Goal: Task Accomplishment & Management: Complete application form

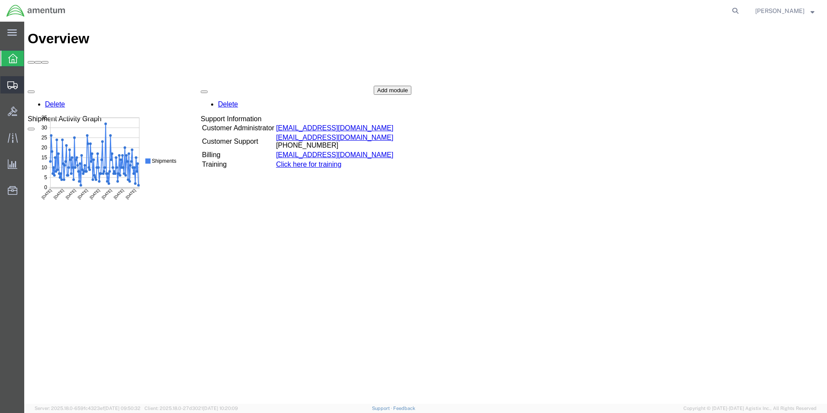
click at [16, 86] on icon at bounding box center [12, 85] width 10 height 8
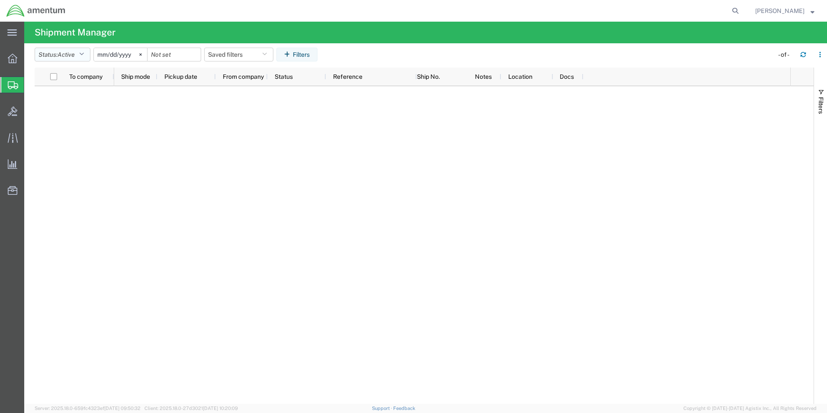
click at [83, 52] on icon "button" at bounding box center [81, 54] width 5 height 6
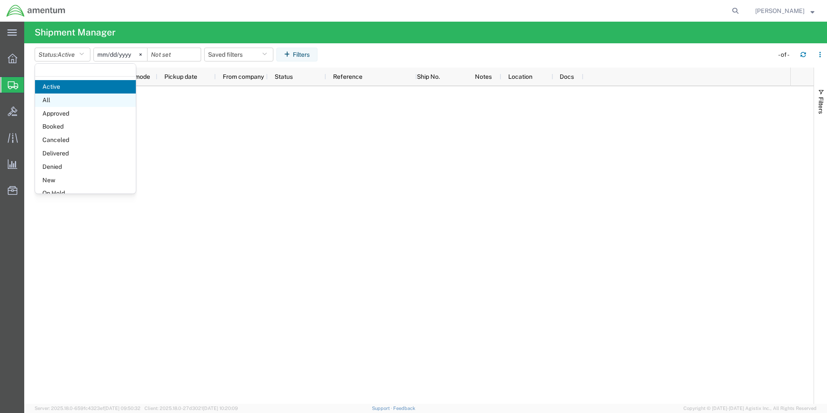
click at [50, 99] on span "All" at bounding box center [85, 99] width 101 height 13
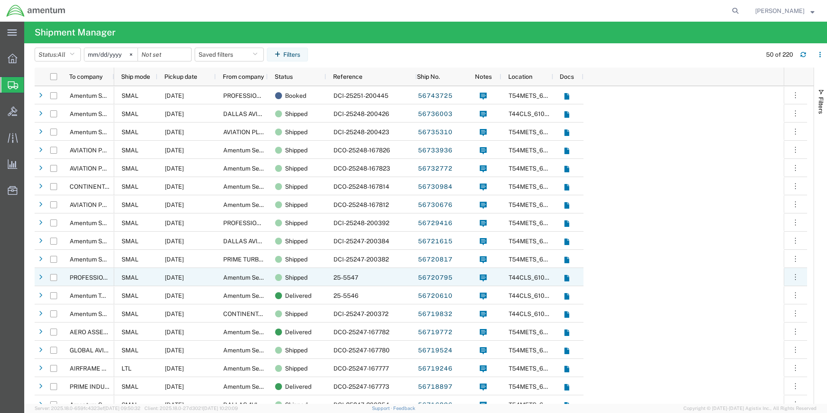
click at [101, 280] on span "PROFESSIONAL AVIATION ASSOCIATES" at bounding box center [126, 277] width 113 height 7
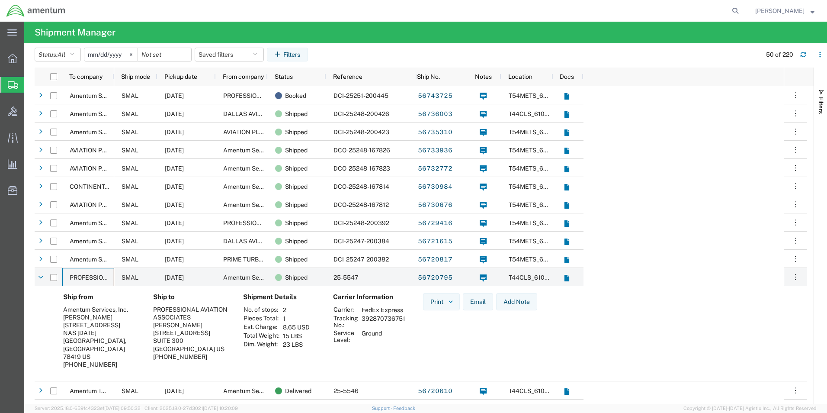
click at [15, 90] on div at bounding box center [12, 85] width 24 height 16
click at [13, 84] on icon at bounding box center [13, 85] width 10 height 8
click at [0, 0] on span "Create Shipment" at bounding box center [0, 0] width 0 height 0
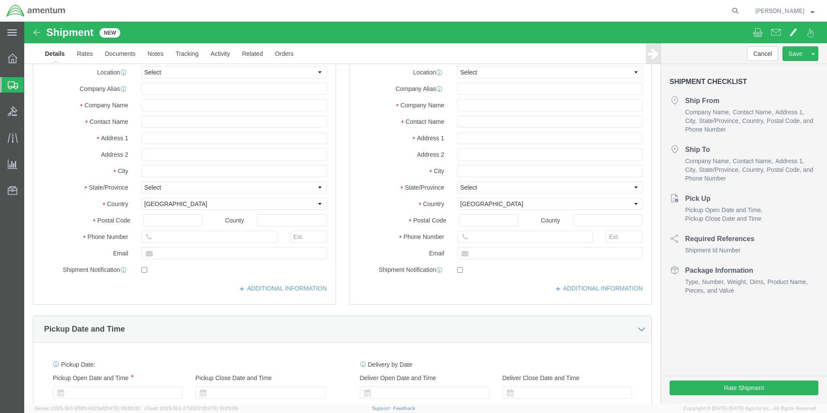
click at [11, 84] on icon at bounding box center [13, 85] width 10 height 8
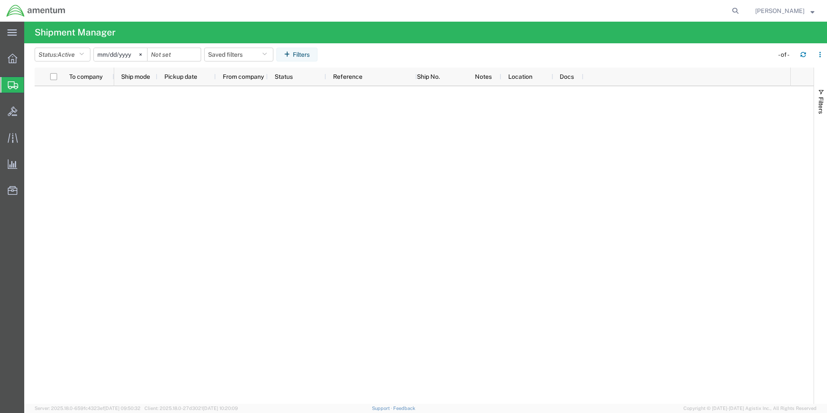
click at [0, 0] on span "Create Shipment" at bounding box center [0, 0] width 0 height 0
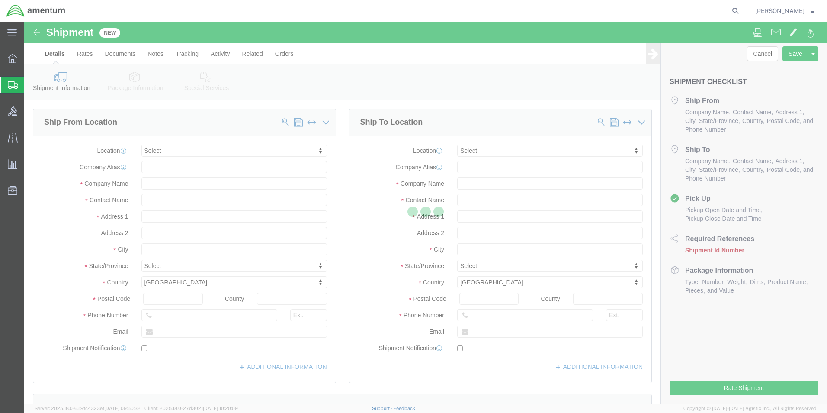
select select
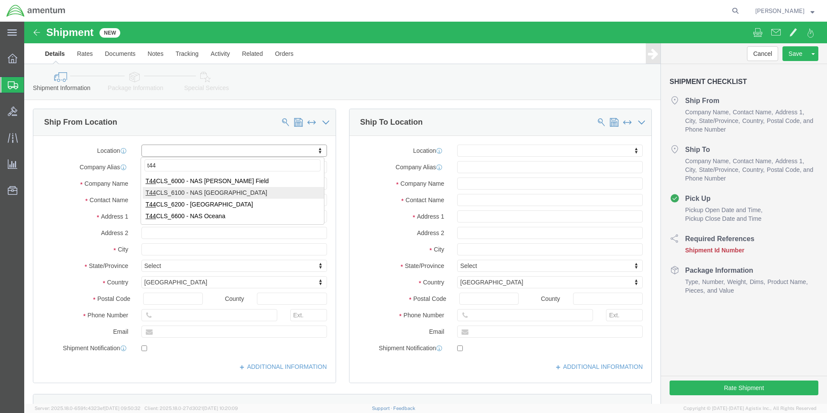
type input "t44"
select select "42673"
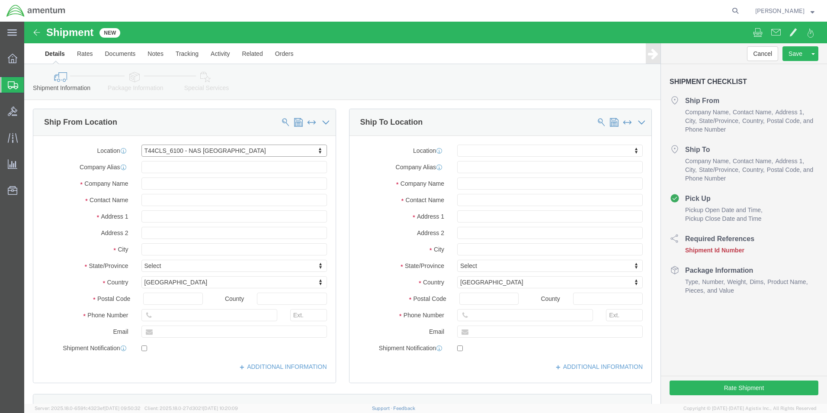
select select "[GEOGRAPHIC_DATA]"
click input "text"
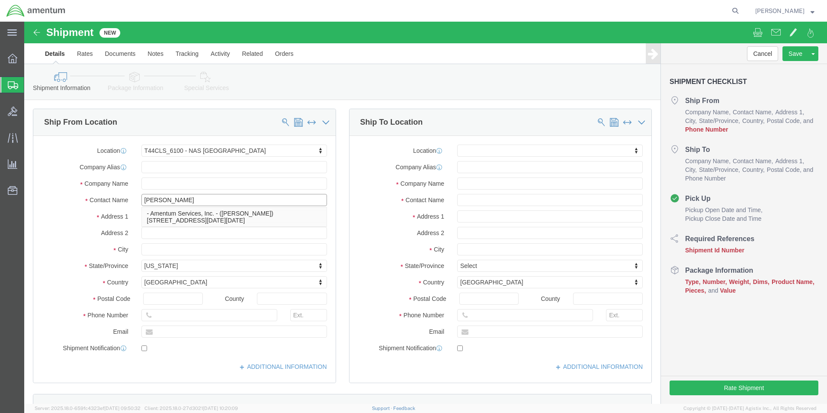
type input "[PERSON_NAME]"
click input "text"
type input "[PHONE_NUMBER]"
click input "text"
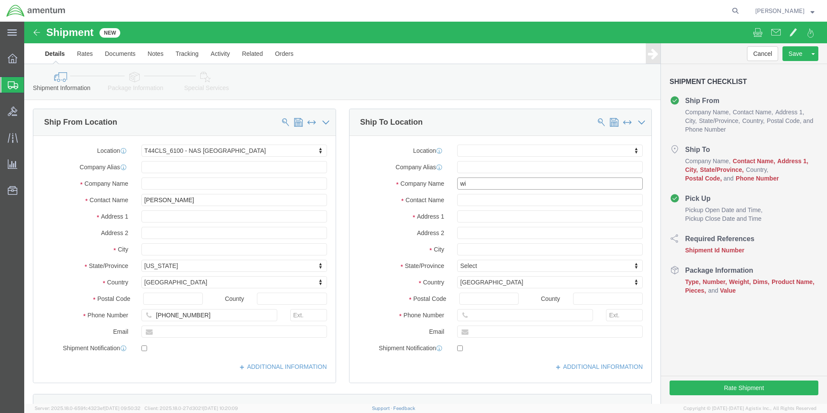
type input "w"
click input "text"
type input "wingman"
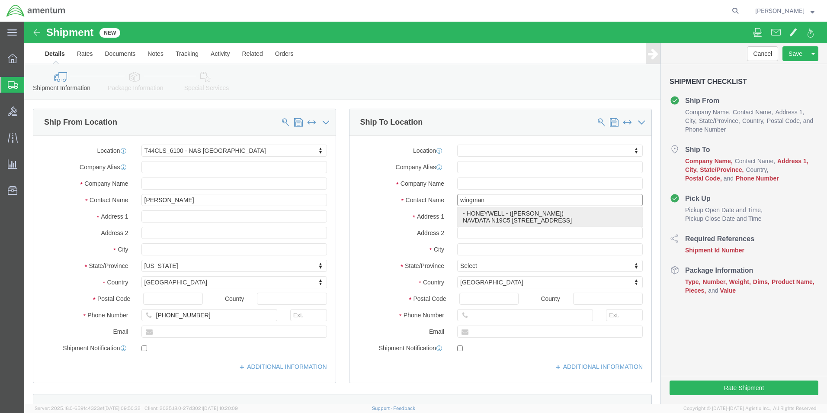
click p "- HONEYWELL - (WINGMAN) NAVDATA N19C5 [STREET_ADDRESS]"
select select "AZ"
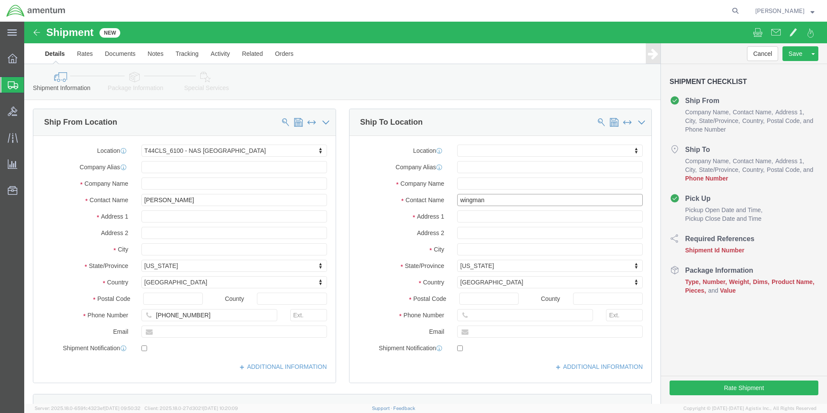
type input "WINGMAN"
click div "Shipment Information Package Information Special Services"
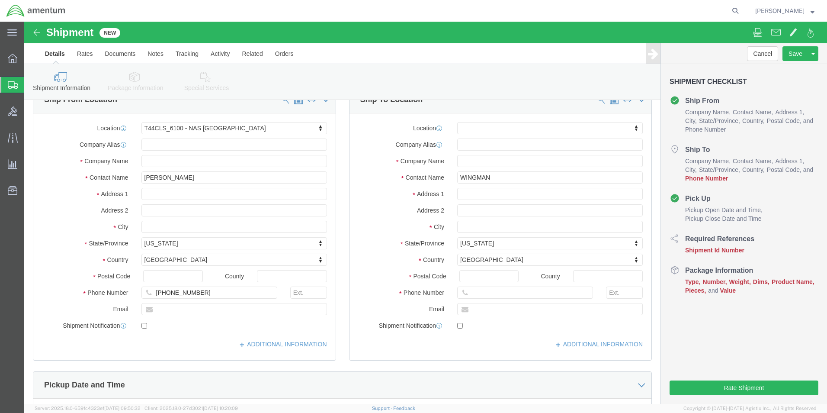
scroll to position [43, 0]
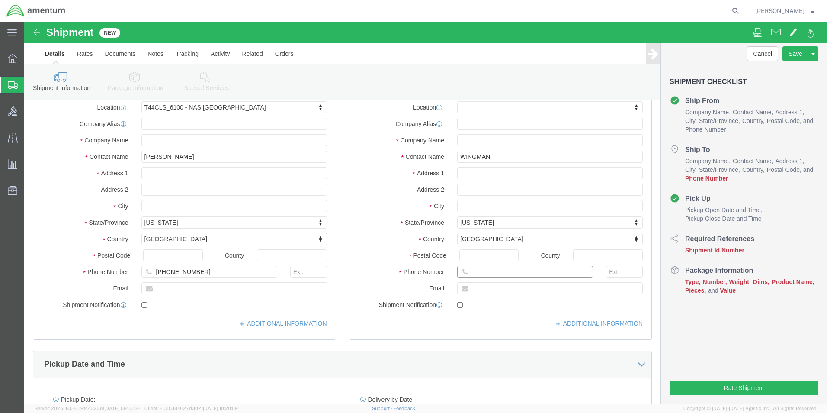
click input "text"
click input "Postal Code"
type input "85027"
click input "text"
type input "[PHONE_NUMBER]"
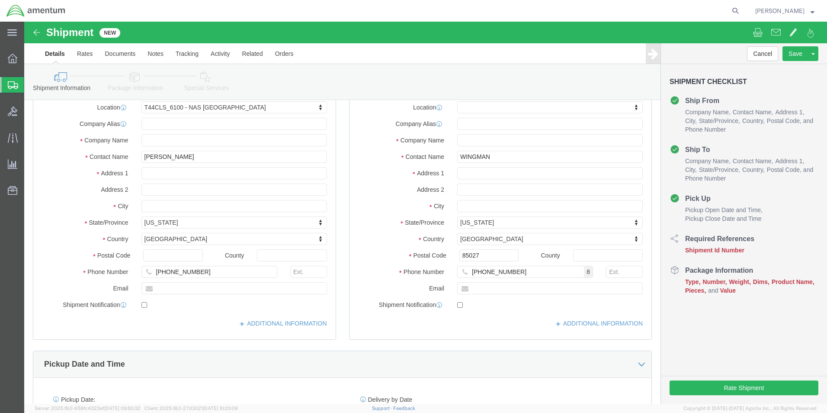
click div "Pickup Date and Time"
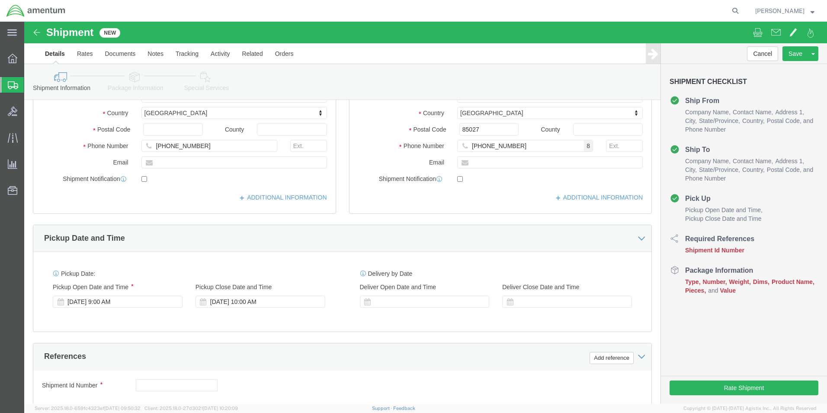
scroll to position [173, 0]
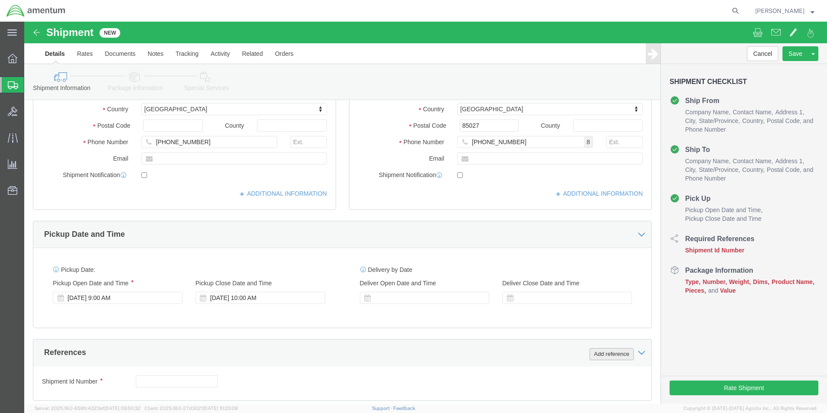
click button "Add reference"
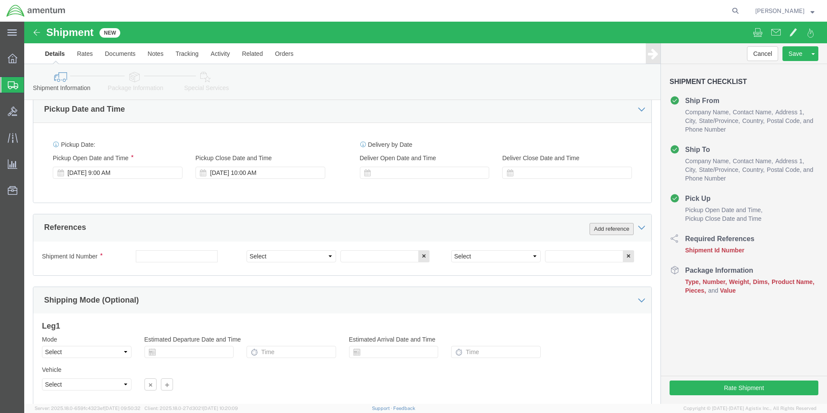
scroll to position [303, 0]
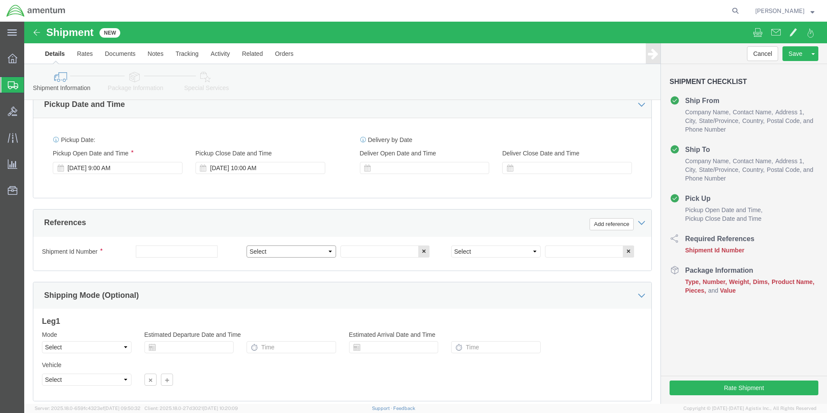
click select "Select Account Type Activity ID Airline Appointment Number ASN Batch Request # …"
select select "CUSTREF"
click select "Select Account Type Activity ID Airline Appointment Number ASN Batch Request # …"
click input "text"
type input "25-5548"
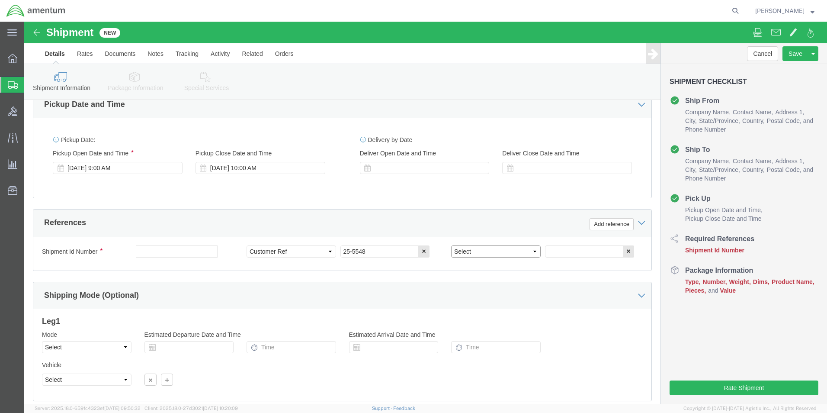
click select "Select Account Type Activity ID Airline Appointment Number ASN Batch Request # …"
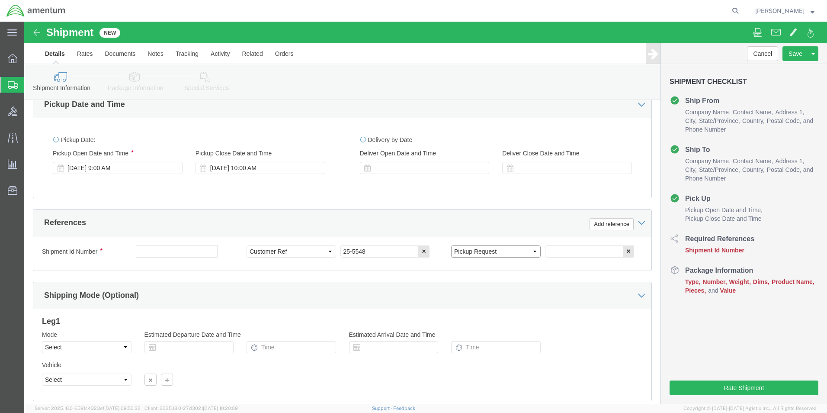
select select "PROJNUM"
click select "Select Account Type Activity ID Airline Appointment Number ASN Batch Request # …"
click input "text"
click div "Mode Select Air Less than Truckload Multi-Leg Ocean Freight Rail Small Parcel T…"
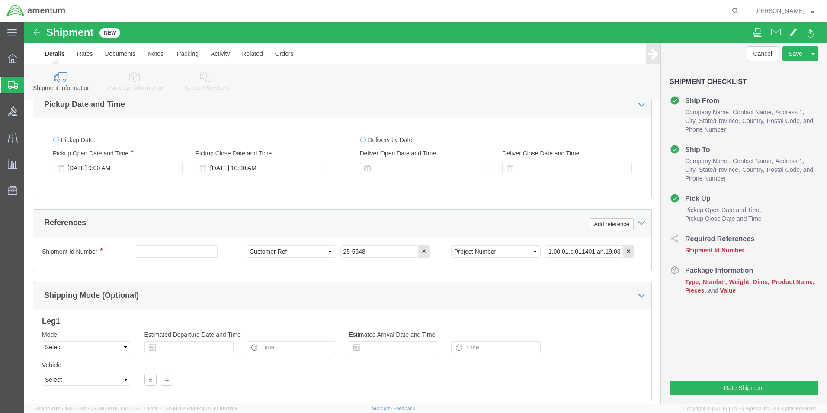
scroll to position [0, 0]
click input "4951.00.01.c.011401.an.19.03"
click input "4951.00.01.cC011401.an.19.03"
click div "Mode Select Air Less than Truckload Multi-Leg Ocean Freight Rail Small Parcel T…"
click input "4951.00.01.C011401.an.19.03"
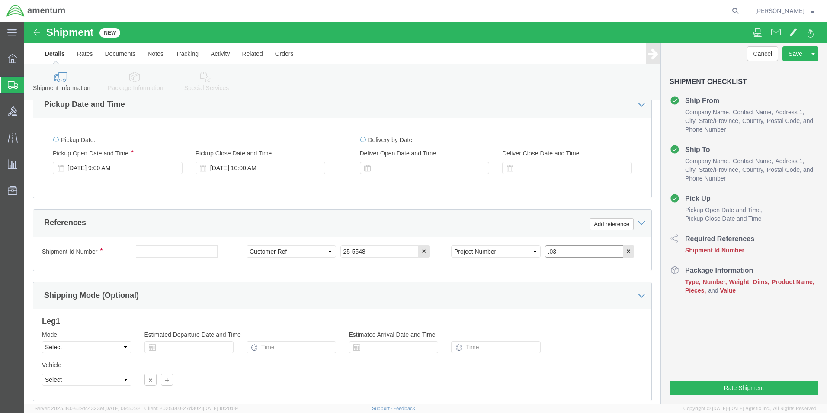
click input ".03"
type input "4951.00.01.C.011401.AN.19.03"
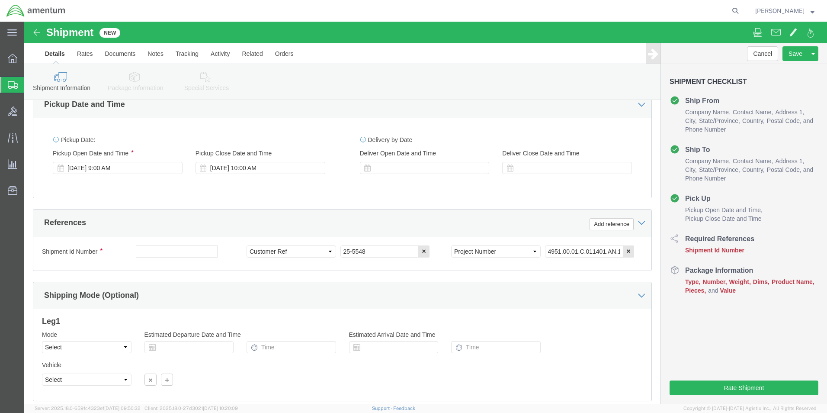
click div "Leg 1 Mode Select Air Less than Truckload Multi-Leg Ocean Freight Rail Small Pa…"
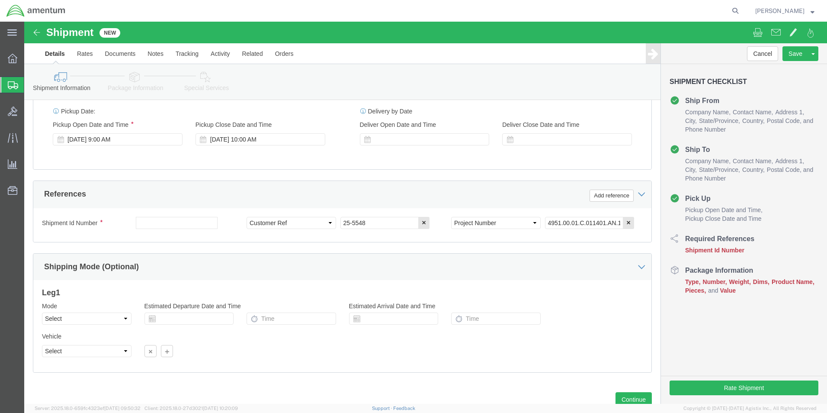
scroll to position [361, 0]
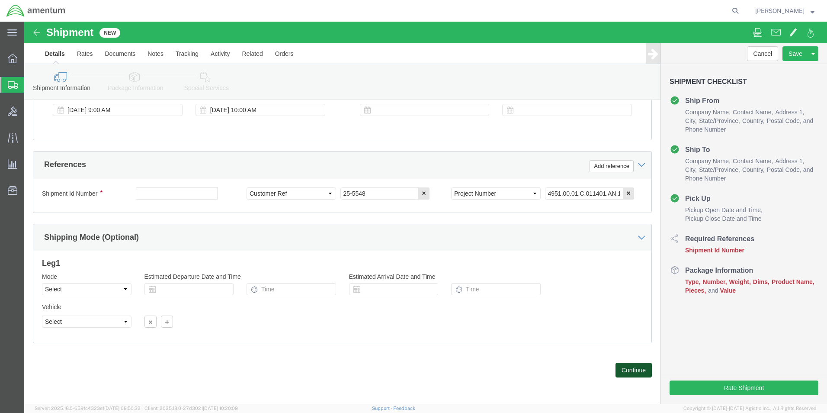
click button "Continue"
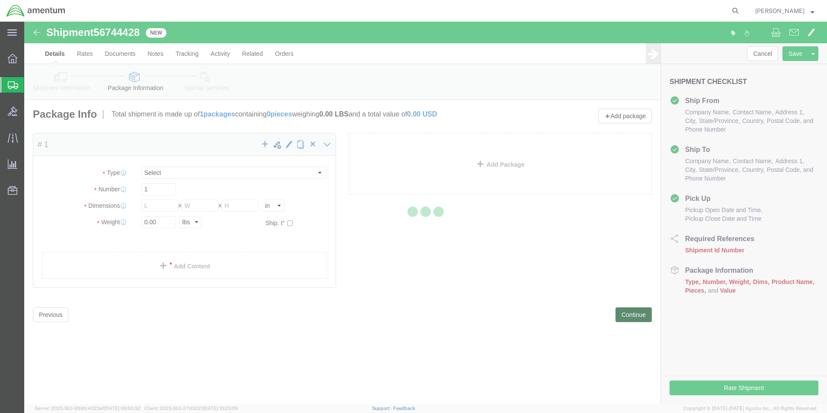
select select "CBOX"
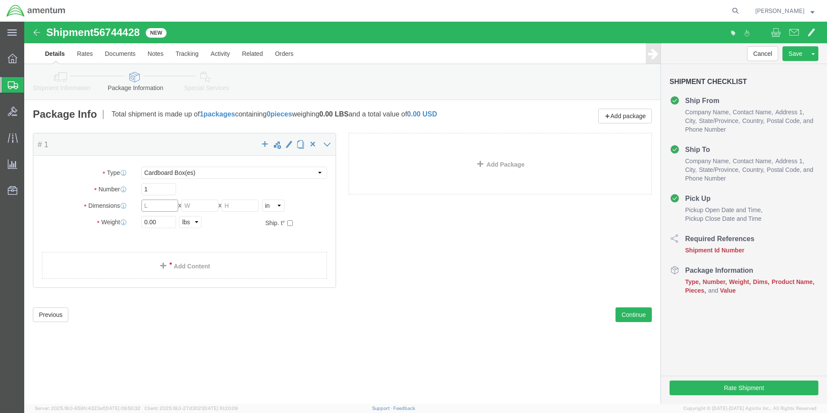
click input "text"
type input "12"
type input "7"
type input "5"
drag, startPoint x: 141, startPoint y: 196, endPoint x: 151, endPoint y: 187, distance: 13.8
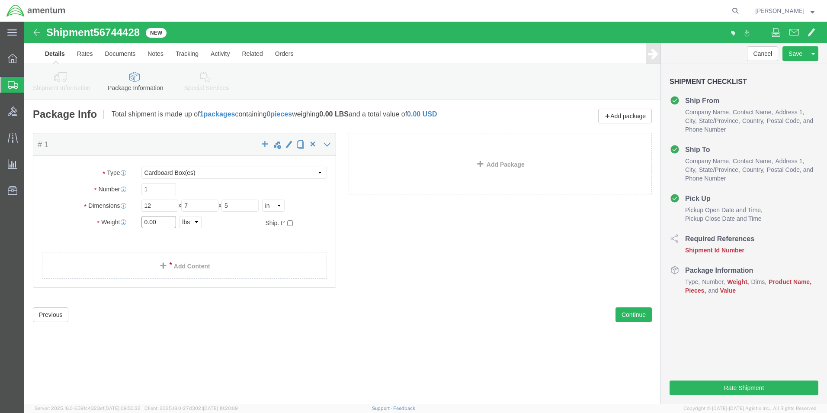
click input "0.00"
type input "0"
type input "5"
click div "Previous Continue"
click link "Add Content"
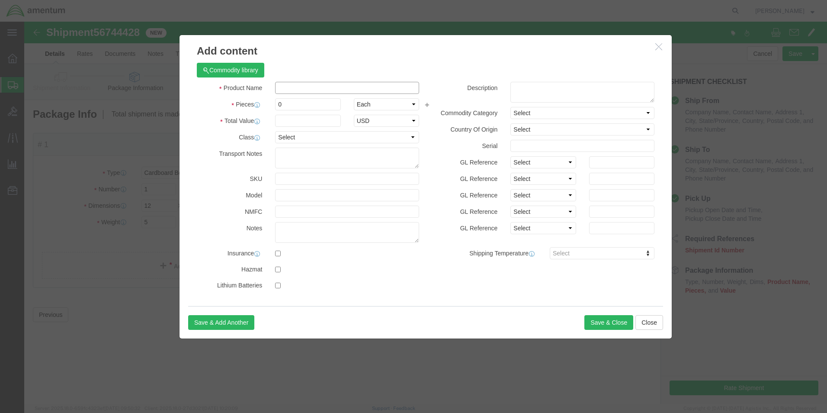
click input "text"
drag, startPoint x: 276, startPoint y: 67, endPoint x: 312, endPoint y: 58, distance: 36.4
click div "Commodity library"
click input "GPS CARDS"
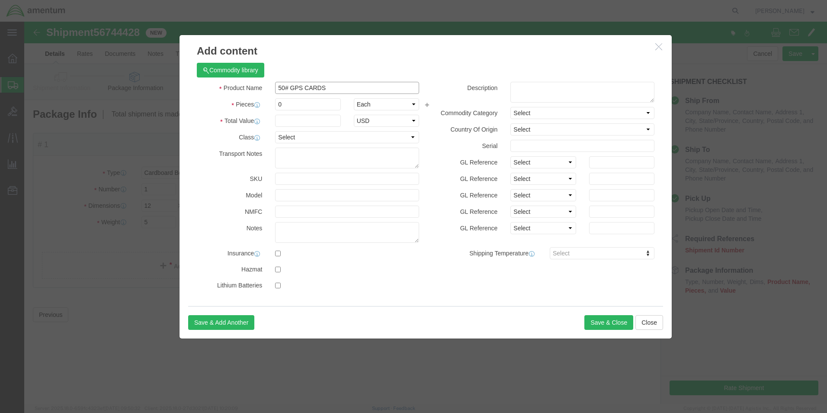
type input "50# GPS CARDS"
click input "0"
type input "1"
click input "text"
type input "1"
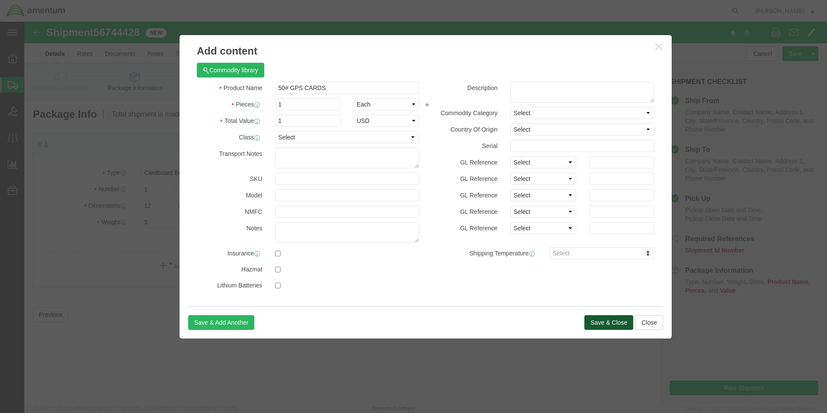
click button "Save & Close"
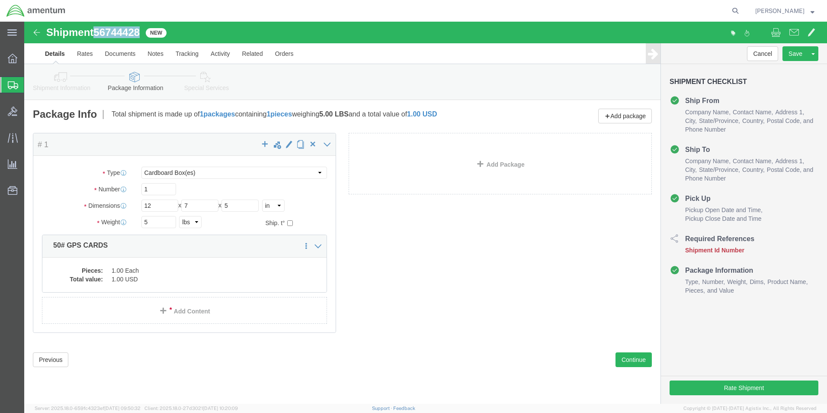
drag, startPoint x: 71, startPoint y: 11, endPoint x: 112, endPoint y: 15, distance: 40.4
click h1 "Shipment 56744428"
drag, startPoint x: 112, startPoint y: 15, endPoint x: 99, endPoint y: 13, distance: 12.7
copy span "56744428"
click button "Rate Shipment"
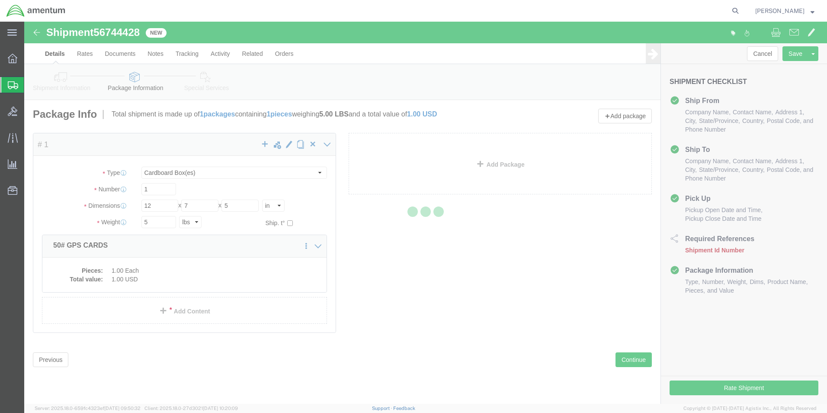
select select "42673"
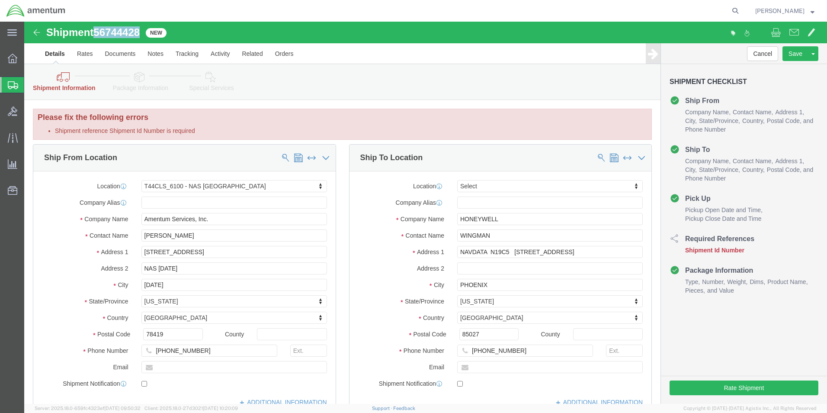
drag, startPoint x: 72, startPoint y: 11, endPoint x: 115, endPoint y: 16, distance: 43.1
click div "Shipment 56744428 New"
drag, startPoint x: 115, startPoint y: 16, endPoint x: 99, endPoint y: 12, distance: 16.4
copy span "56744428"
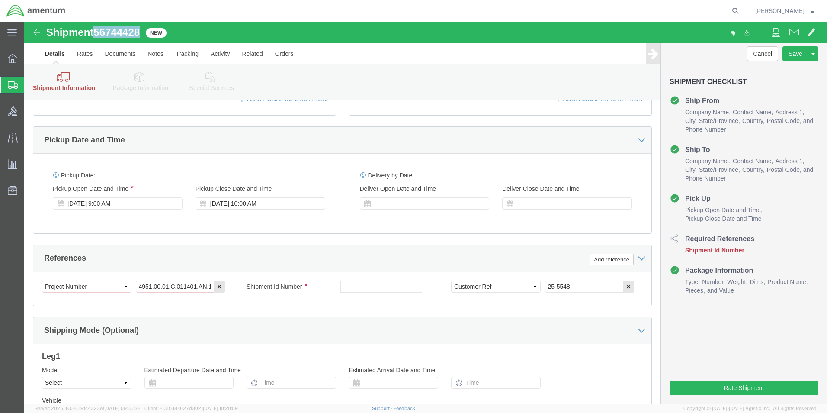
scroll to position [346, 0]
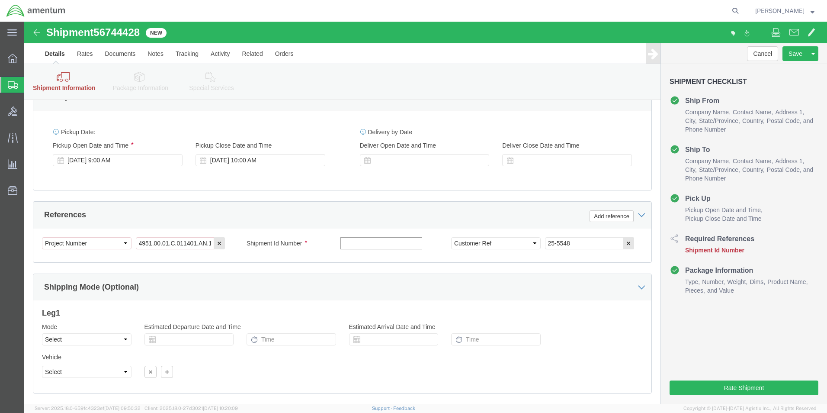
click input "text"
paste input "56744428"
type input "56744428"
click div "Cancel Save Assign To Save As Template Shipment Checklist Ship From Company Nam…"
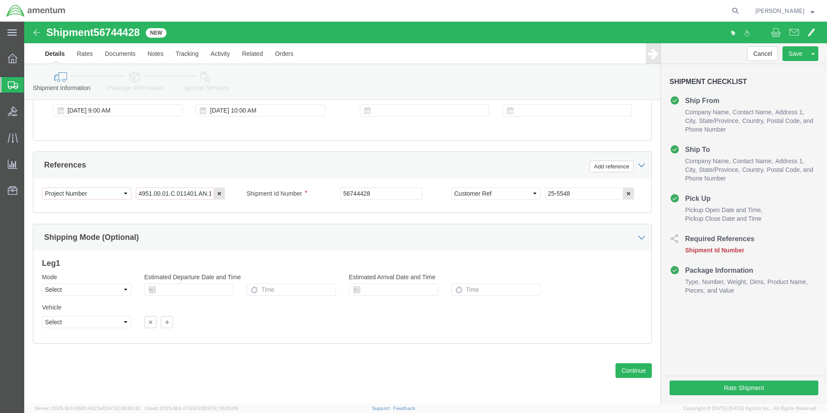
scroll to position [396, 0]
click button "Continue"
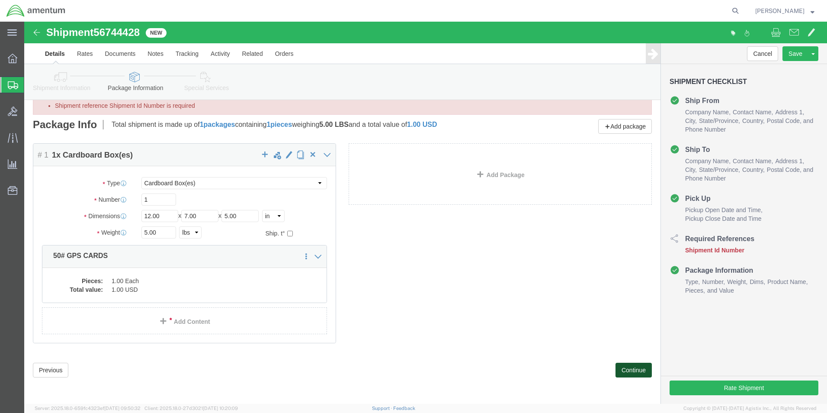
scroll to position [0, 0]
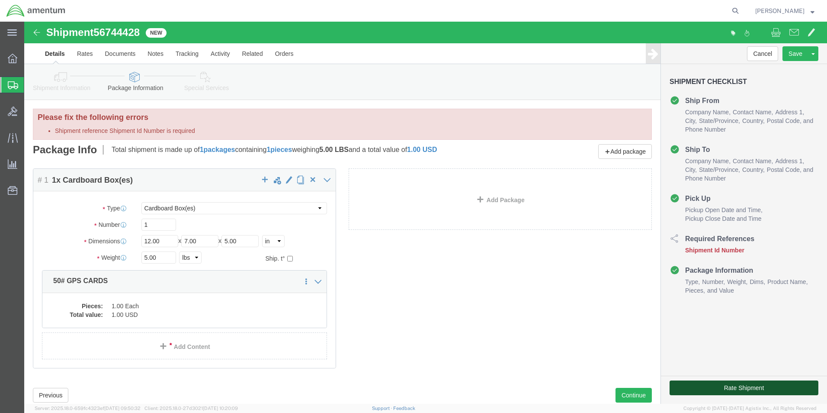
drag, startPoint x: 701, startPoint y: 366, endPoint x: 720, endPoint y: 385, distance: 26.6
click button "Rate Shipment"
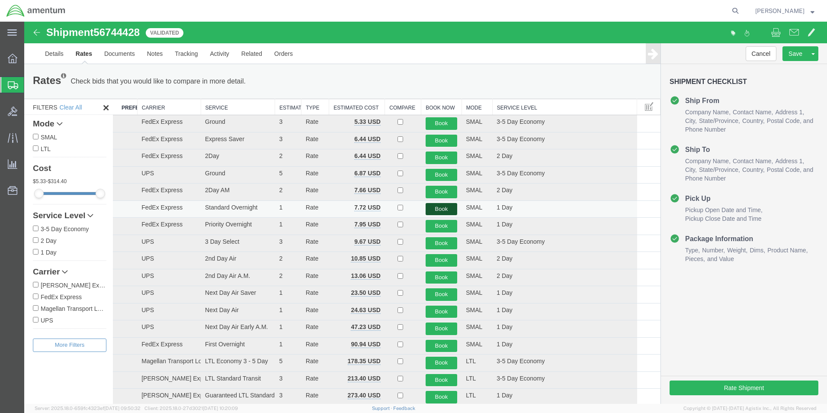
click at [439, 209] on button "Book" at bounding box center [442, 209] width 32 height 13
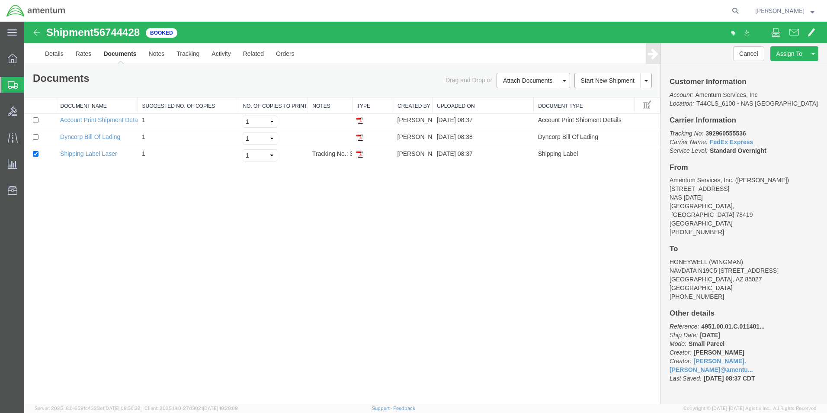
drag, startPoint x: 360, startPoint y: 155, endPoint x: 246, endPoint y: 221, distance: 131.8
click at [360, 155] on img at bounding box center [360, 154] width 7 height 7
click at [11, 85] on icon at bounding box center [13, 85] width 10 height 8
